Goal: Register for event/course: Sign up to attend an event or enroll in a course

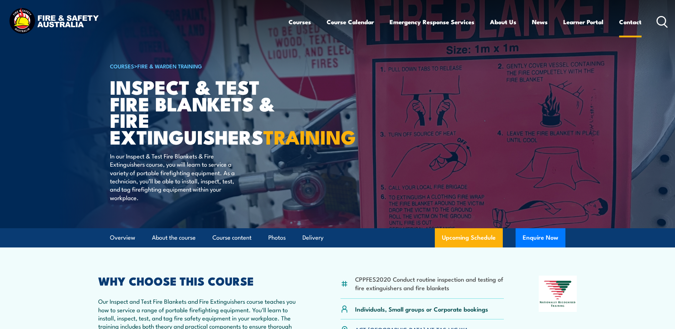
click at [628, 21] on link "Contact" at bounding box center [630, 21] width 22 height 19
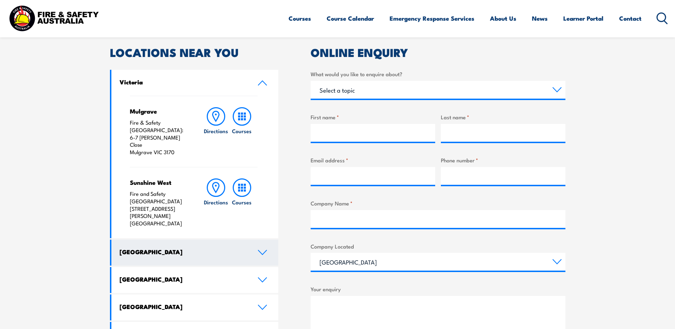
click at [193, 240] on link "New South Wales" at bounding box center [194, 253] width 167 height 26
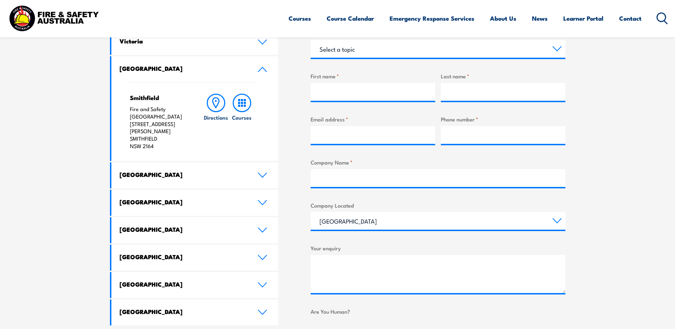
scroll to position [178, 0]
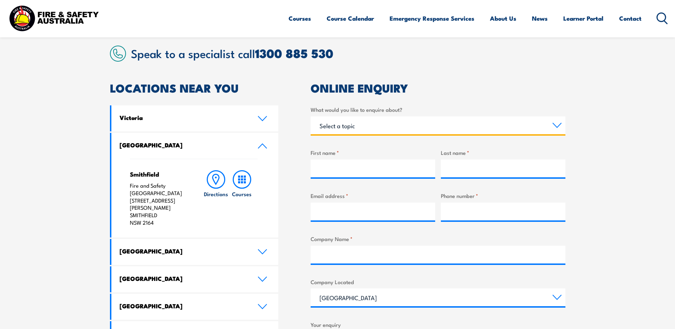
click at [415, 124] on select "Select a topic Training Emergency Response Services General Enquiry" at bounding box center [438, 125] width 255 height 18
click at [311, 116] on select "Select a topic Training Emergency Response Services General Enquiry" at bounding box center [438, 125] width 255 height 18
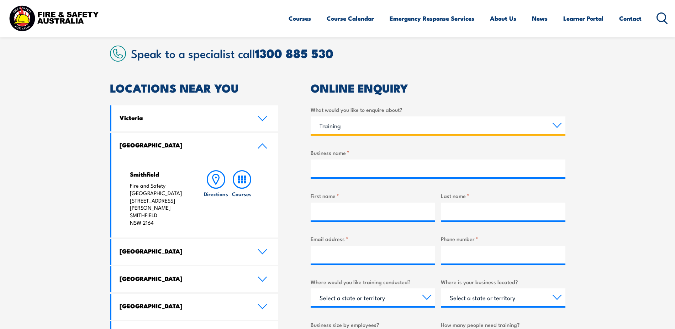
click at [463, 125] on select "Select a topic Training Emergency Response Services General Enquiry" at bounding box center [438, 125] width 255 height 18
select select "General Enquiry"
click at [311, 116] on select "Select a topic Training Emergency Response Services General Enquiry" at bounding box center [438, 125] width 255 height 18
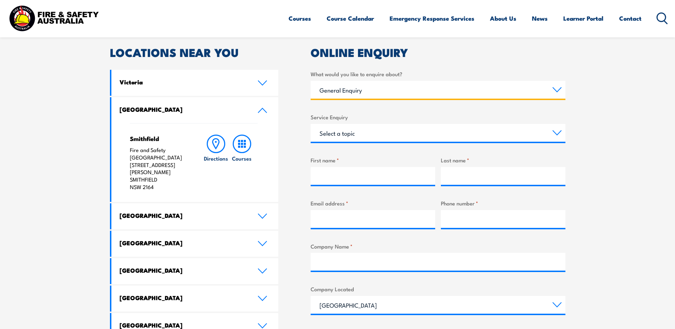
scroll to position [463, 0]
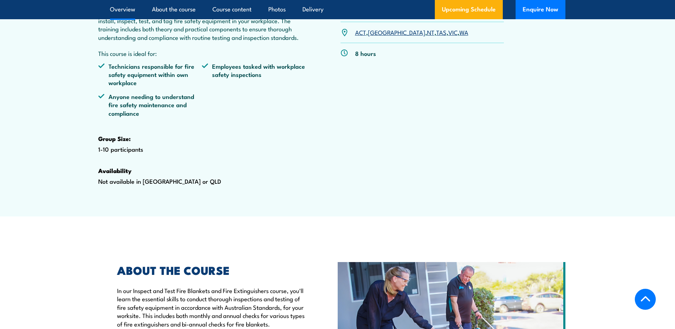
scroll to position [285, 0]
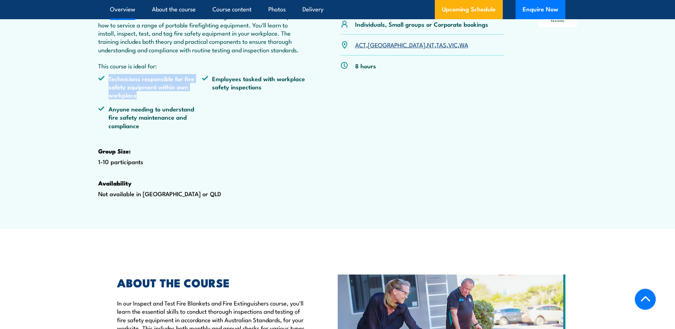
drag, startPoint x: 164, startPoint y: 86, endPoint x: 156, endPoint y: 111, distance: 25.9
click at [156, 111] on div "WHY CHOOSE THIS COURSE Our Inspect and Test Fire Blankets and Fire Extinguisher…" at bounding box center [202, 106] width 208 height 230
click at [156, 99] on li "Technicians responsible for fire safety equipment within own workplace" at bounding box center [150, 86] width 104 height 25
click at [147, 120] on ul "Technicians responsible for fire safety equipment within own workplace Employee…" at bounding box center [202, 104] width 208 height 61
drag, startPoint x: 141, startPoint y: 94, endPoint x: 133, endPoint y: 117, distance: 25.1
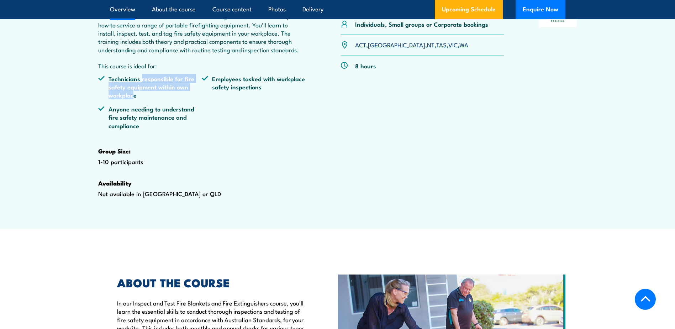
click at [133, 117] on ul "Technicians responsible for fire safety equipment within own workplace Employee…" at bounding box center [202, 104] width 208 height 61
click at [136, 130] on li "Anyone needing to understand fire safety maintenance and compliance" at bounding box center [150, 117] width 104 height 25
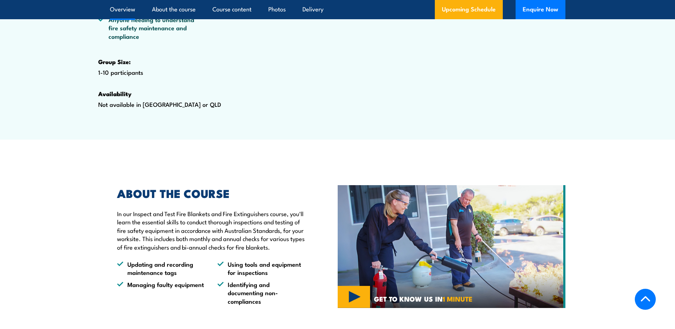
scroll to position [534, 0]
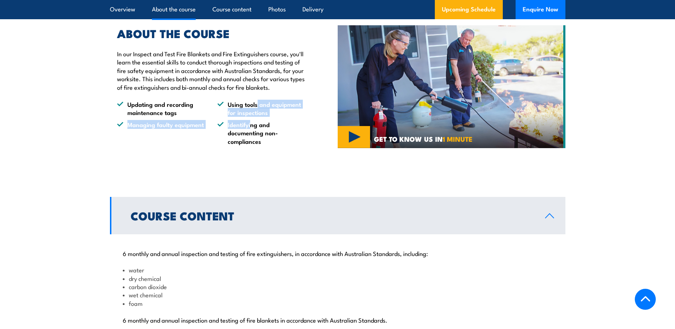
drag, startPoint x: 255, startPoint y: 137, endPoint x: 250, endPoint y: 152, distance: 15.9
click at [250, 145] on ul "Updating and recording maintenance tags Using tools and equipment for inspectio…" at bounding box center [211, 122] width 188 height 45
click at [250, 145] on li "Identifying and documenting non-compliances" at bounding box center [261, 132] width 88 height 25
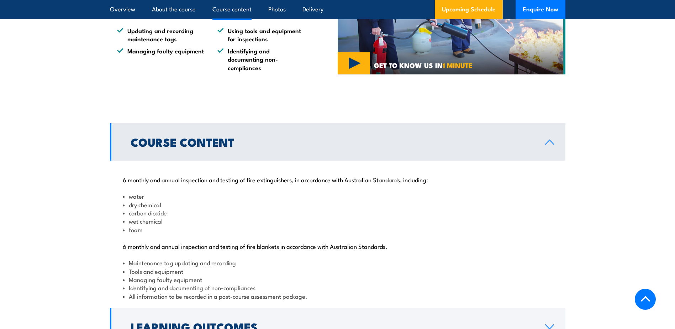
scroll to position [748, 0]
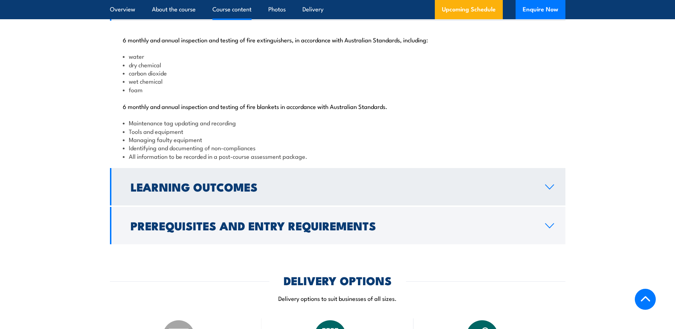
click at [237, 192] on h2 "Learning Outcomes" at bounding box center [332, 187] width 403 height 10
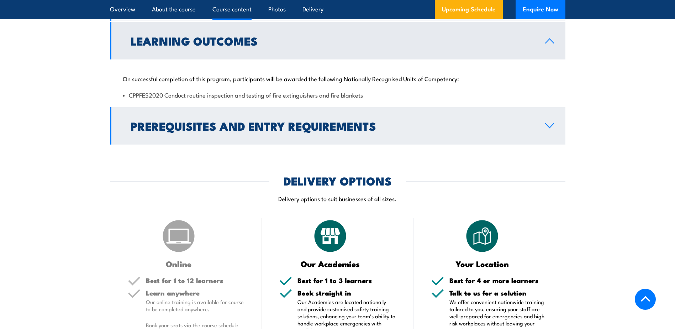
click at [297, 145] on link "Prerequisites and Entry Requirements" at bounding box center [338, 125] width 456 height 37
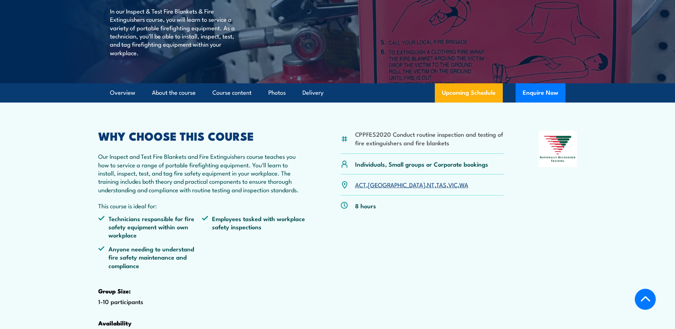
scroll to position [142, 0]
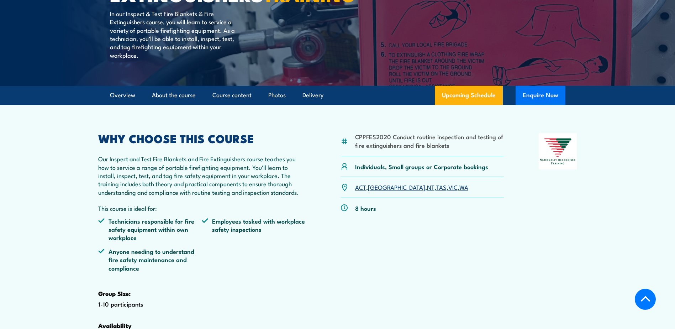
click at [526, 105] on button "Enquire Now" at bounding box center [541, 95] width 50 height 19
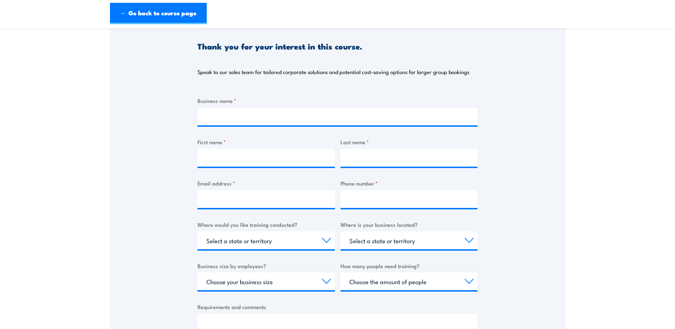
scroll to position [178, 0]
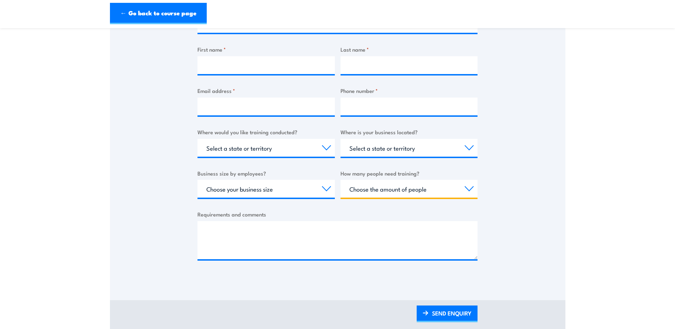
click at [377, 188] on select "Choose the amount of people 1 to 4 5 to 19 20+" at bounding box center [409, 189] width 137 height 18
select select "1 to 4"
click at [341, 180] on select "Choose the amount of people 1 to 4 5 to 19 20+" at bounding box center [409, 189] width 137 height 18
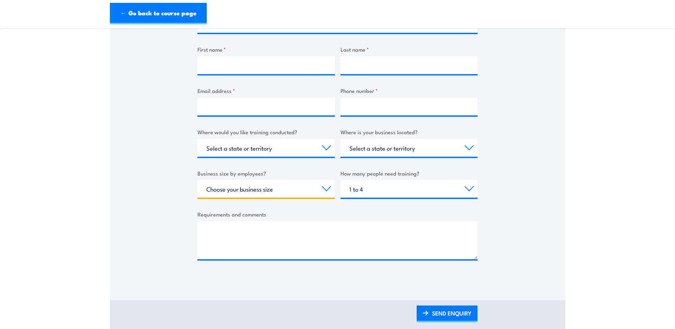
drag, startPoint x: 296, startPoint y: 196, endPoint x: 297, endPoint y: 192, distance: 4.1
click at [296, 195] on select "Choose your business size 1 to 19 20 to 199 200+" at bounding box center [266, 189] width 137 height 18
select select "1 to 19"
click at [198, 180] on select "Choose your business size 1 to 19 20 to 199 200+" at bounding box center [266, 189] width 137 height 18
click at [363, 143] on select "Select a state or territory QLD NSW VIC SA ACT WA TAS NT" at bounding box center [409, 148] width 137 height 18
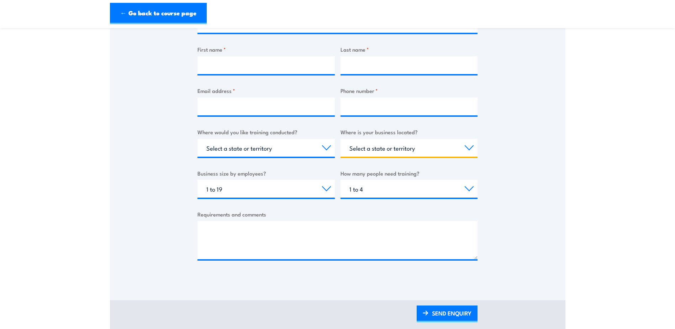
select select "NSW"
click at [341, 139] on select "Select a state or territory QLD NSW VIC SA ACT WA TAS NT" at bounding box center [409, 148] width 137 height 18
click at [272, 149] on select "Select a state or territory Nationally - multiple locations QLD NSW VIC SA ACT …" at bounding box center [266, 148] width 137 height 18
select select "NSW"
click at [198, 139] on select "Select a state or territory Nationally - multiple locations QLD NSW VIC SA ACT …" at bounding box center [266, 148] width 137 height 18
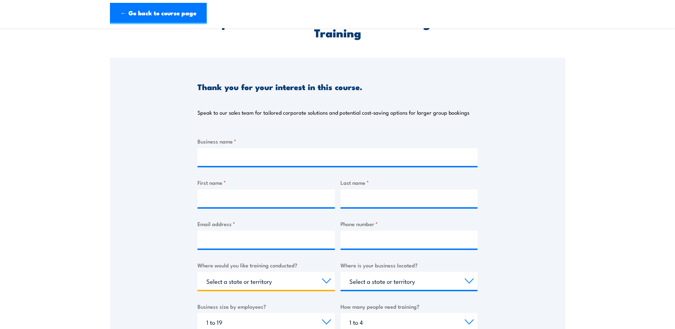
scroll to position [36, 0]
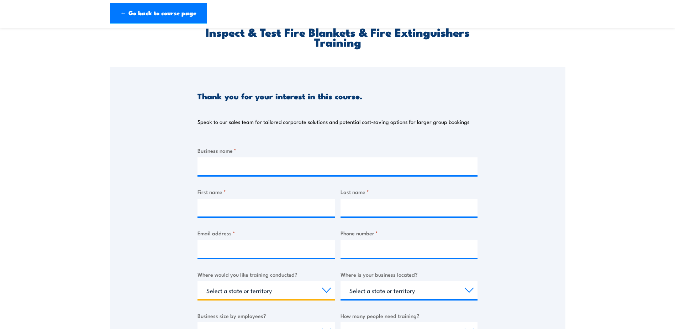
click at [249, 289] on select "Select a state or territory Nationally - multiple locations QLD NSW VIC SA ACT …" at bounding box center [266, 290] width 137 height 18
drag, startPoint x: 148, startPoint y: 246, endPoint x: 152, endPoint y: 242, distance: 4.5
click at [149, 245] on div "Thank you for your interest in this course. Speak to our sales team for tailore…" at bounding box center [338, 245] width 456 height 356
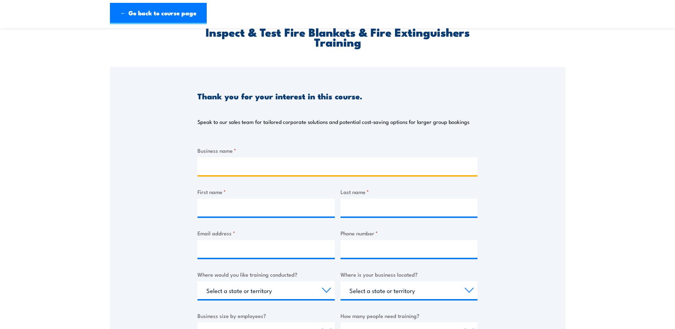
click at [246, 167] on input "Business name *" at bounding box center [338, 166] width 280 height 18
type input "Nash Plant Hire"
type input "Joshua"
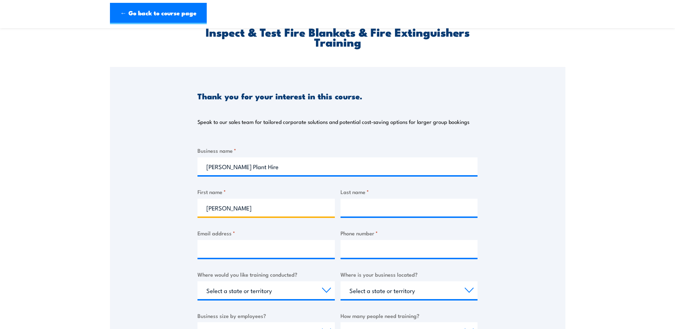
type input "Hautea"
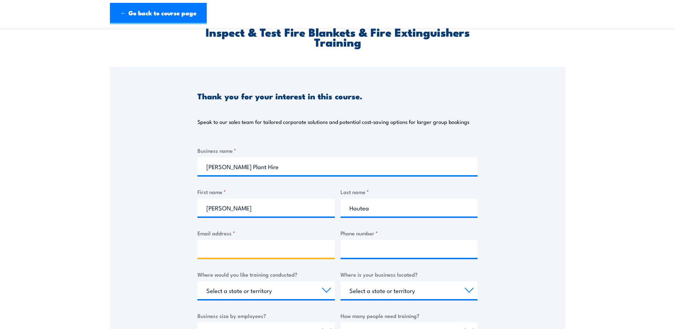
type input "office@nashplanthire.com.au"
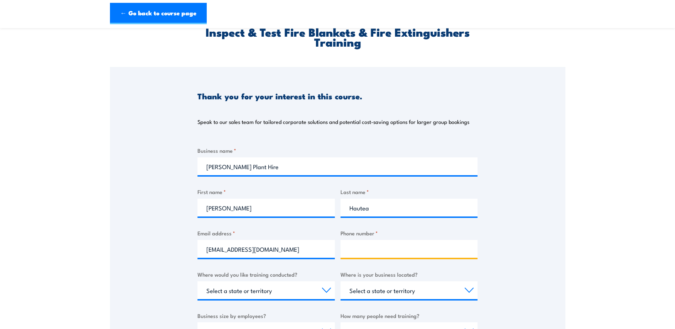
type input "0281065082"
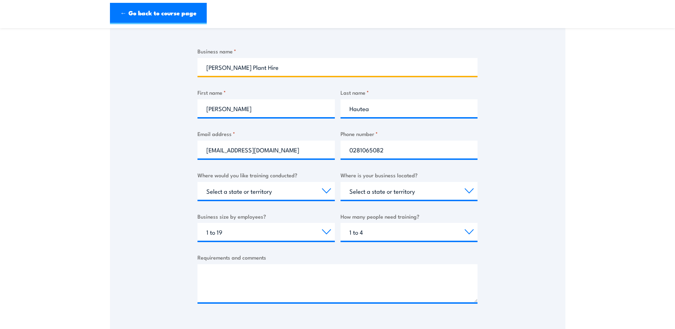
scroll to position [142, 0]
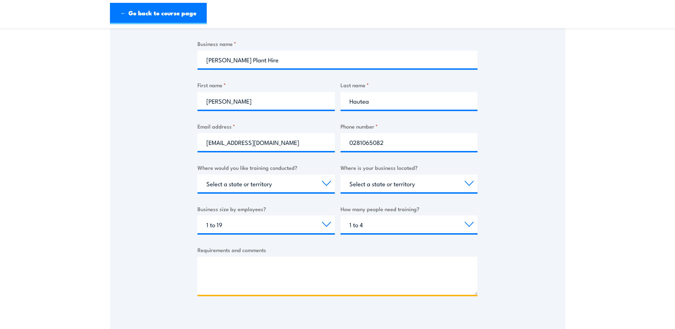
click at [249, 275] on textarea "Requirements and comments" at bounding box center [338, 276] width 280 height 38
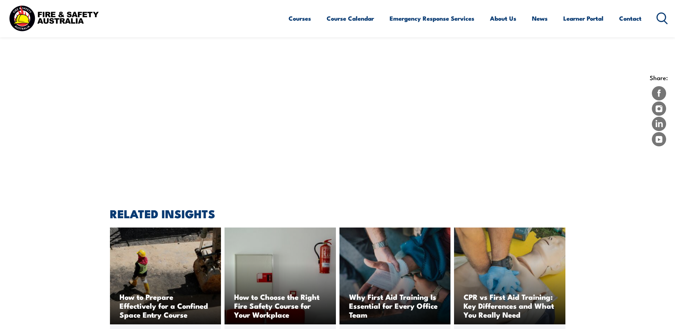
scroll to position [854, 0]
